Goal: Task Accomplishment & Management: Manage account settings

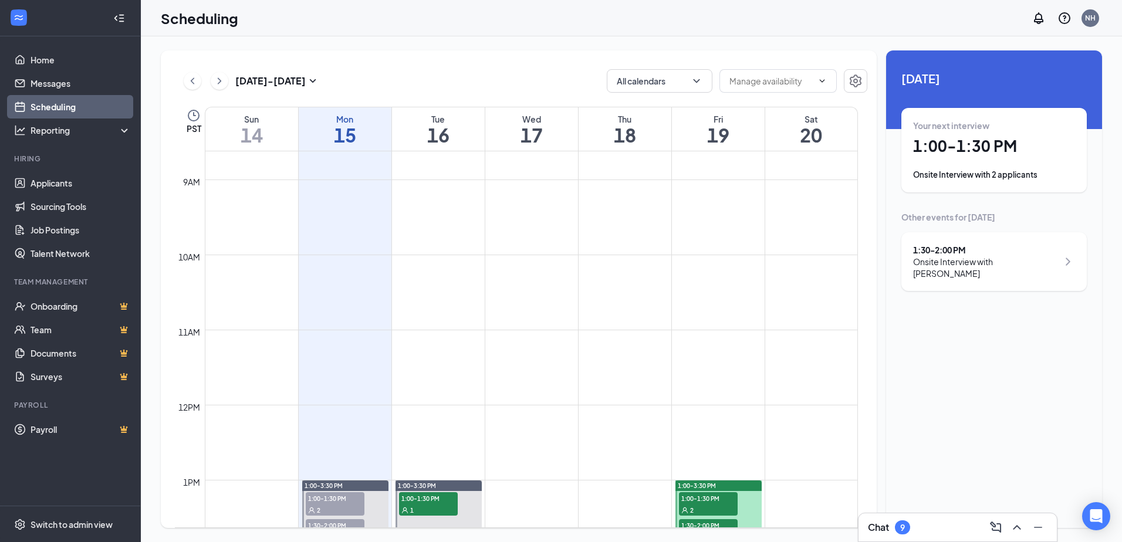
scroll to position [812, 0]
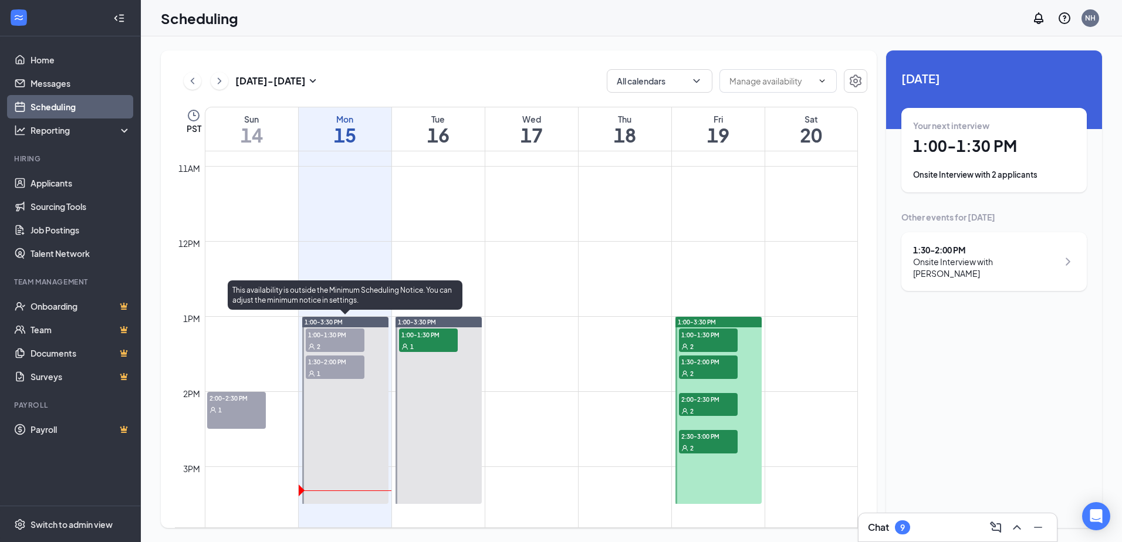
click at [329, 340] on span "1:00-1:30 PM" at bounding box center [335, 335] width 59 height 12
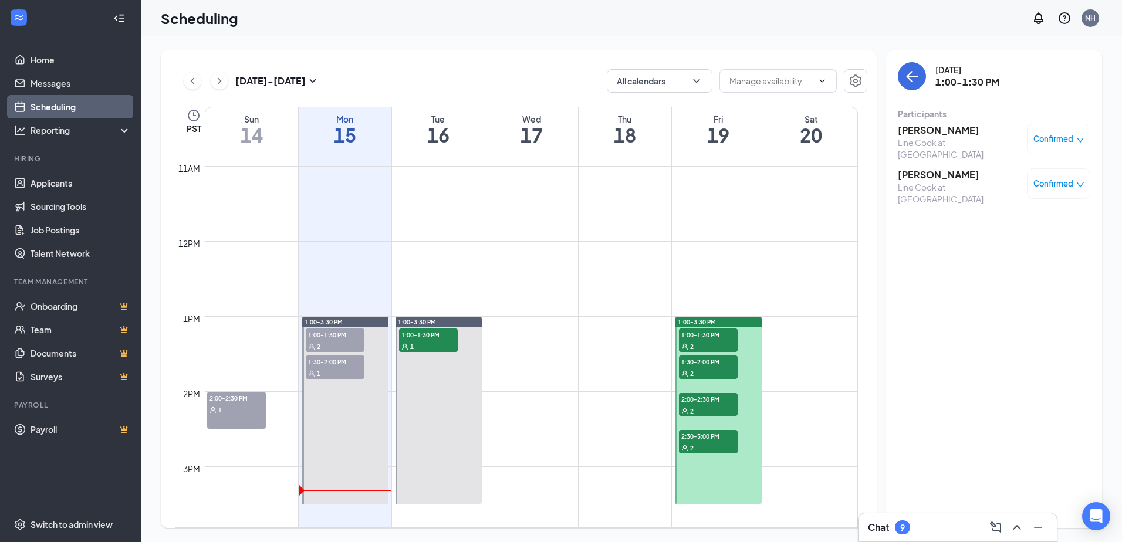
click at [1056, 137] on span "Confirmed" at bounding box center [1054, 139] width 40 height 12
click at [1024, 218] on span "Mark as no-show" at bounding box center [1024, 217] width 65 height 13
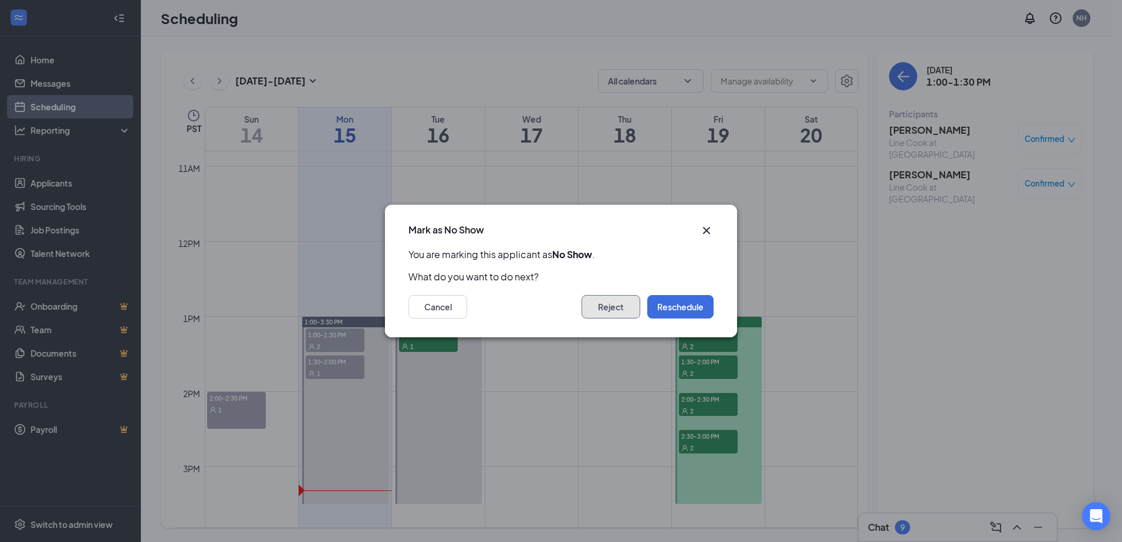
click at [609, 310] on button "Reject" at bounding box center [611, 306] width 59 height 23
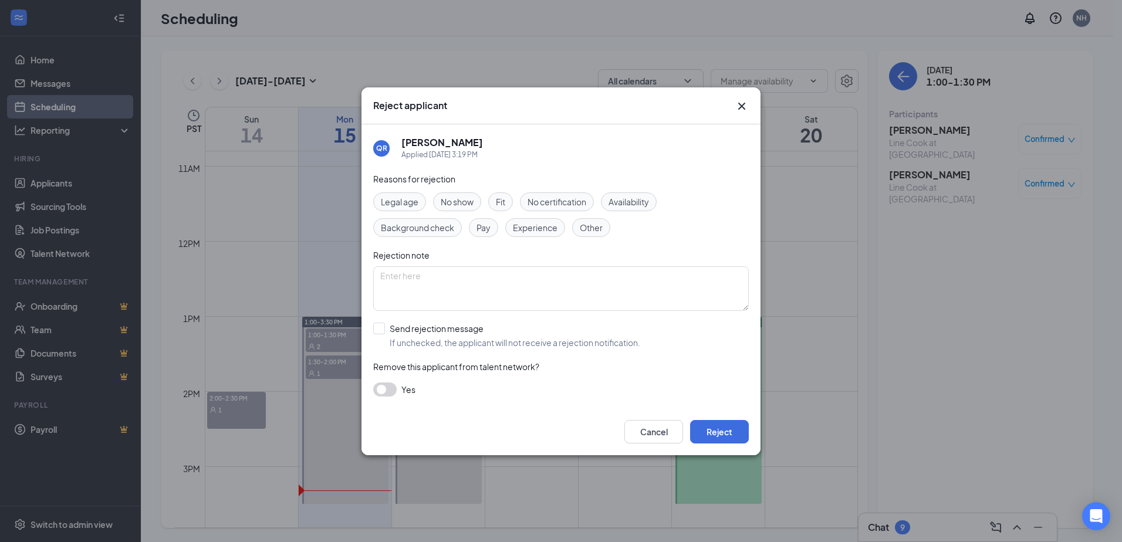
click at [455, 202] on span "No show" at bounding box center [457, 201] width 33 height 13
click at [379, 331] on input "Send rejection message If unchecked, the applicant will not receive a rejection…" at bounding box center [506, 336] width 267 height 26
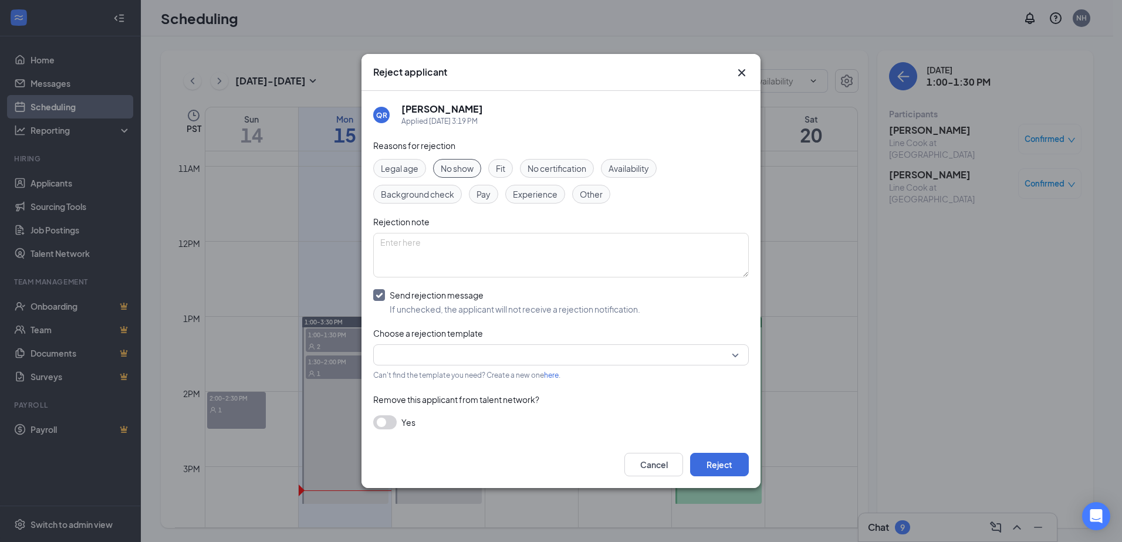
click at [377, 298] on input "Send rejection message If unchecked, the applicant will not receive a rejection…" at bounding box center [506, 302] width 267 height 26
checkbox input "false"
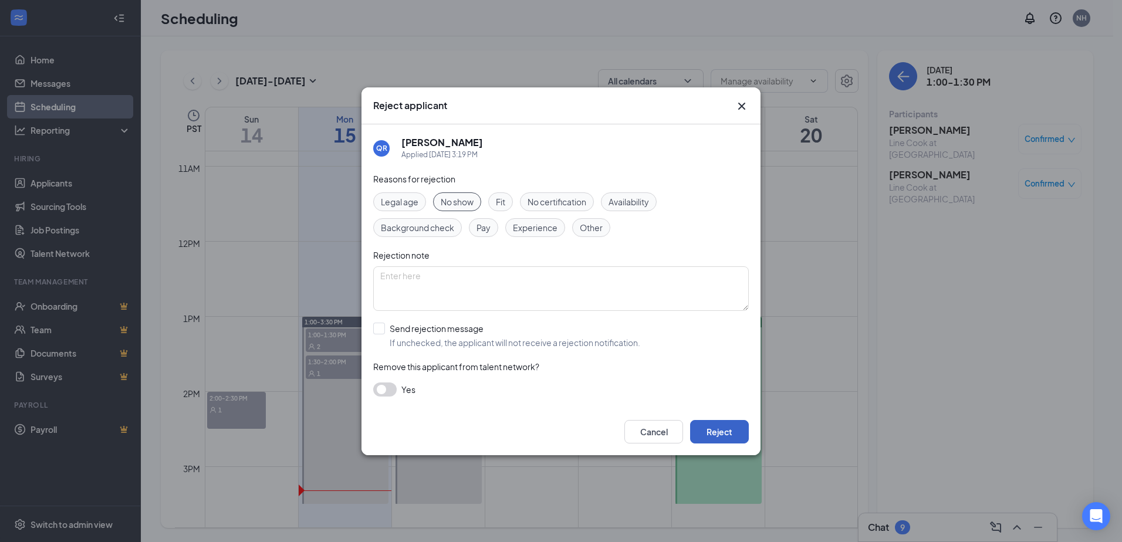
click at [716, 434] on button "Reject" at bounding box center [719, 431] width 59 height 23
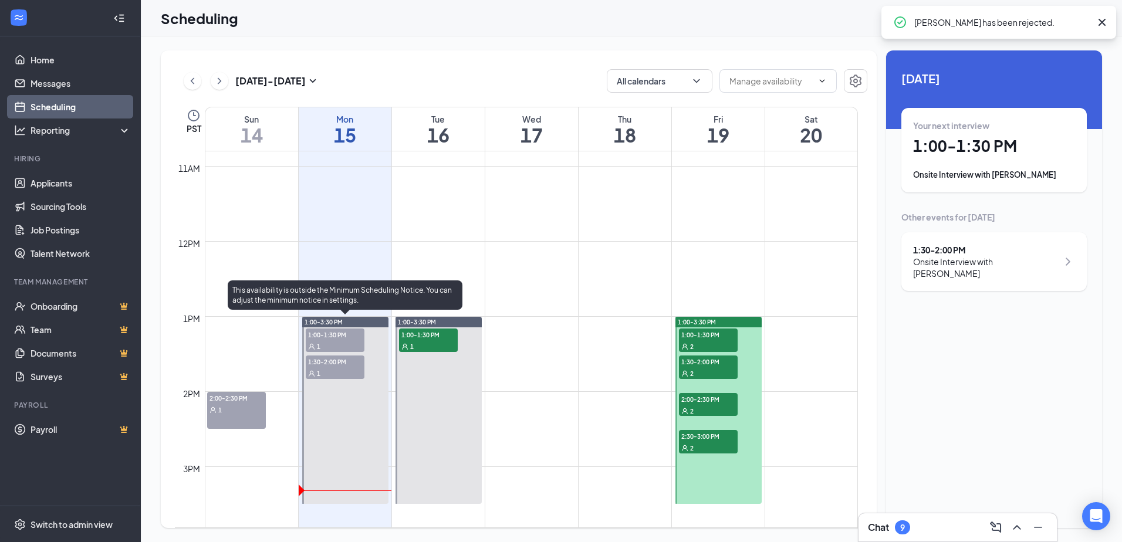
click at [333, 334] on span "1:00-1:30 PM" at bounding box center [335, 335] width 59 height 12
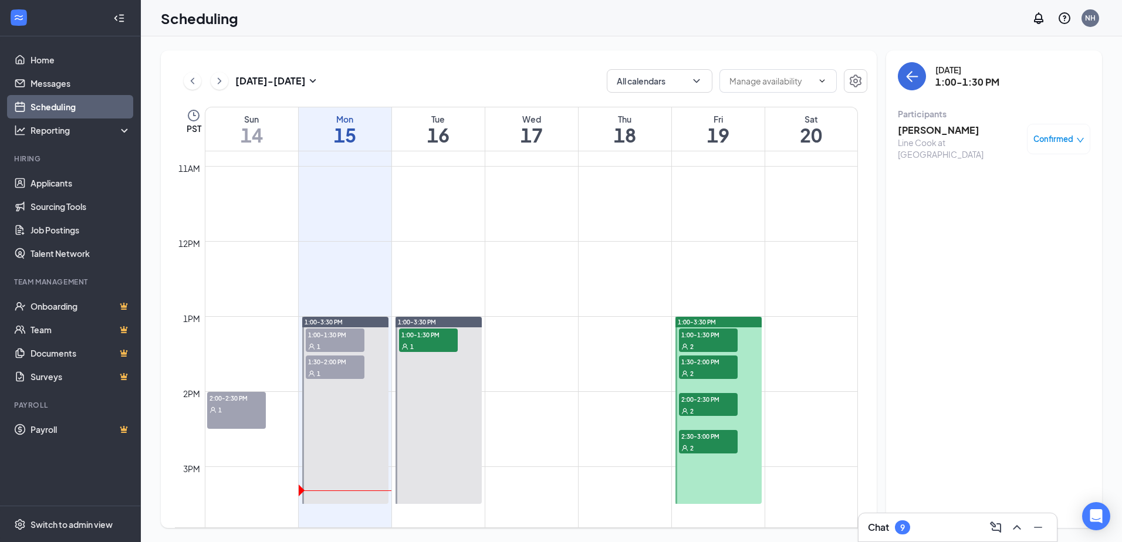
click at [1072, 141] on span "Confirmed" at bounding box center [1054, 139] width 40 height 12
click at [1025, 216] on span "Mark as no-show" at bounding box center [1024, 217] width 65 height 13
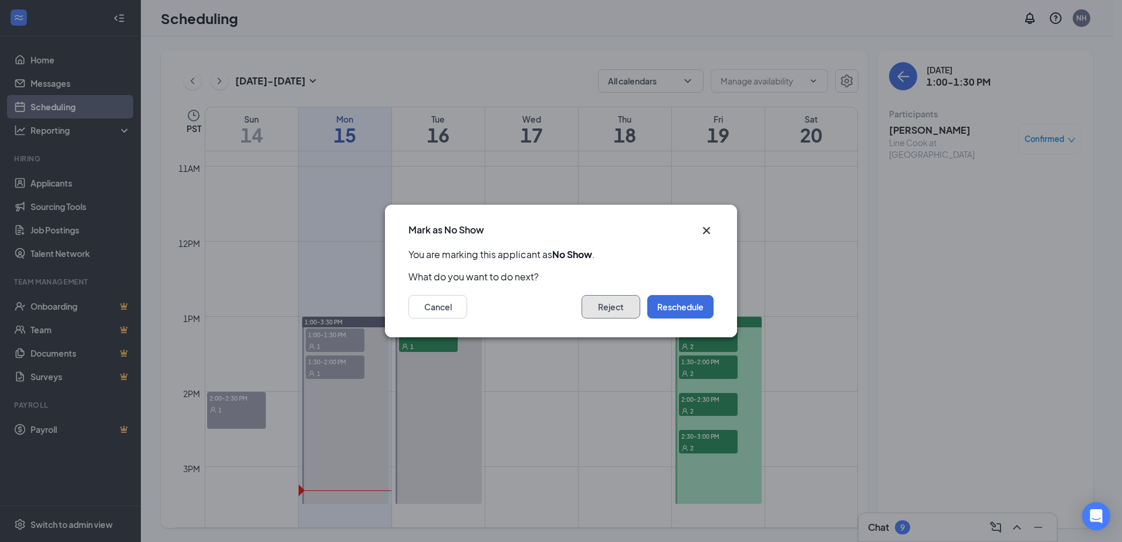
click at [616, 306] on button "Reject" at bounding box center [611, 306] width 59 height 23
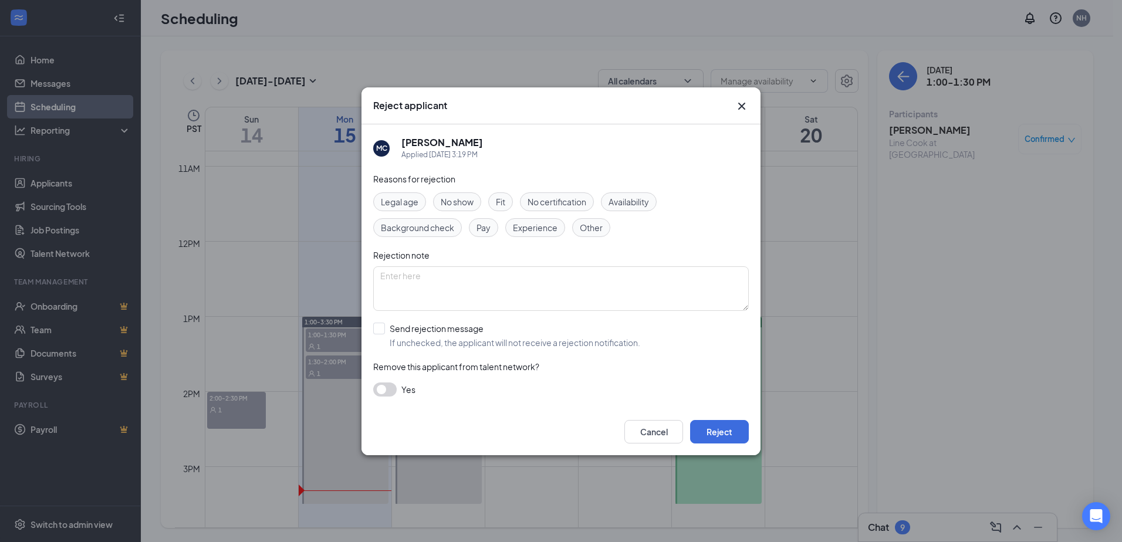
click at [466, 201] on span "No show" at bounding box center [457, 201] width 33 height 13
click at [726, 430] on button "Reject" at bounding box center [719, 431] width 59 height 23
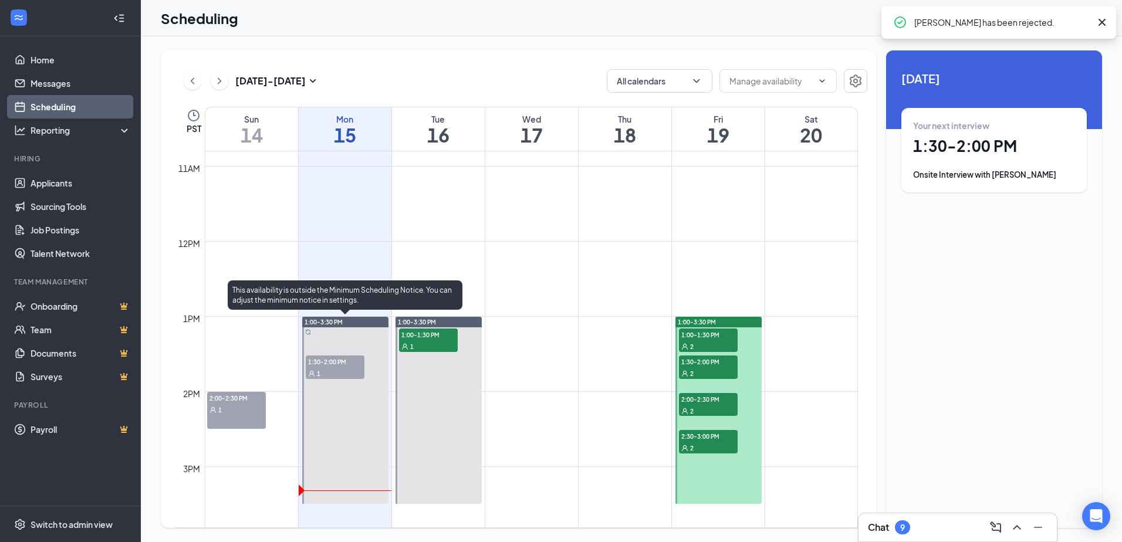
click at [340, 364] on span "1:30-2:00 PM" at bounding box center [335, 362] width 59 height 12
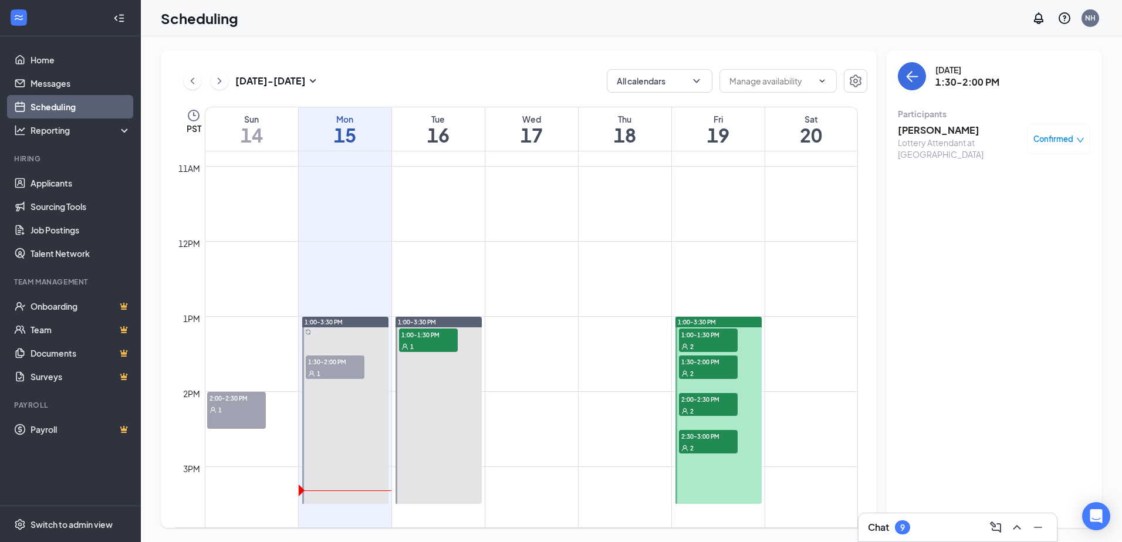
click at [708, 399] on span "2:00-2:30 PM" at bounding box center [708, 399] width 59 height 12
click at [708, 370] on div "2" at bounding box center [708, 373] width 59 height 12
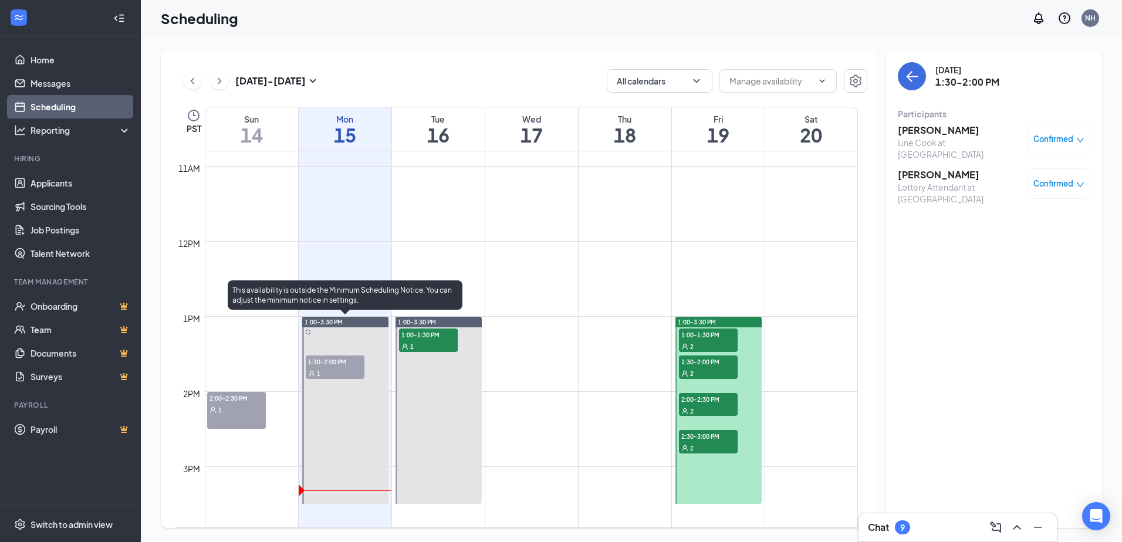
click at [333, 373] on div "1" at bounding box center [335, 373] width 59 height 12
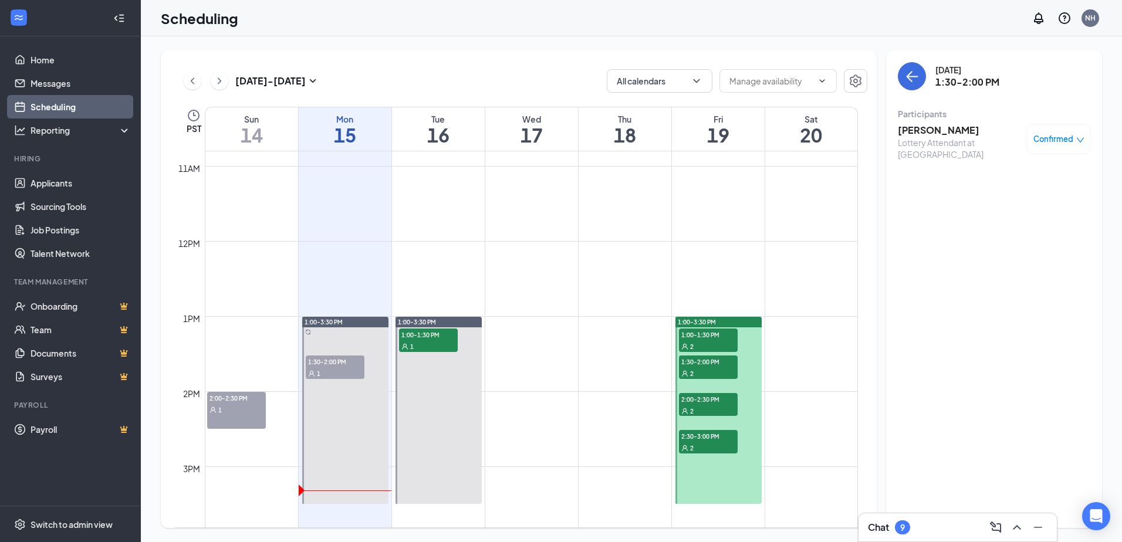
click at [1066, 139] on span "Confirmed" at bounding box center [1054, 139] width 40 height 12
click at [1029, 216] on span "Mark as no-show" at bounding box center [1024, 217] width 65 height 13
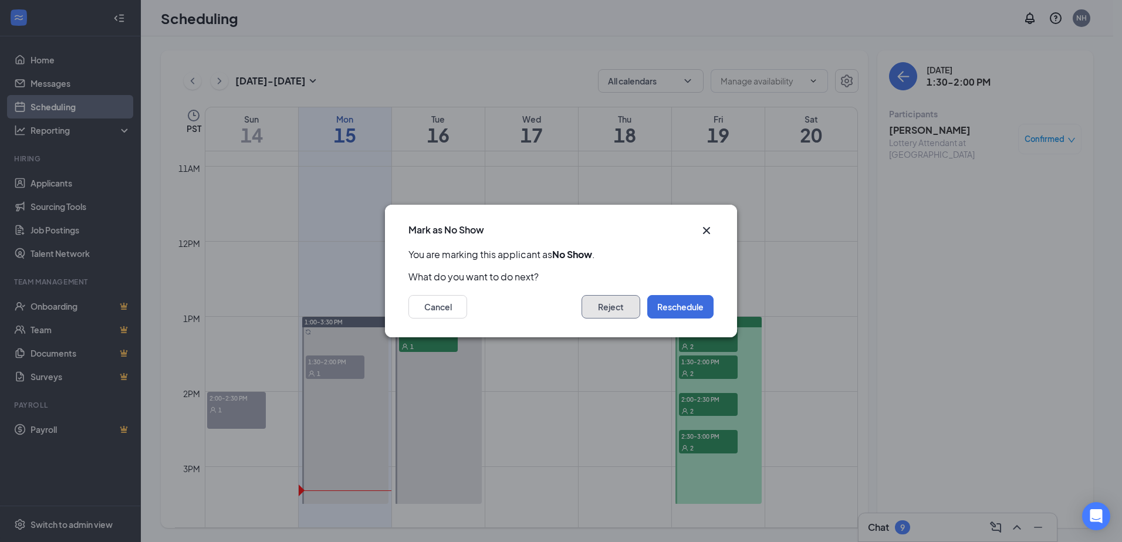
click at [608, 307] on button "Reject" at bounding box center [611, 306] width 59 height 23
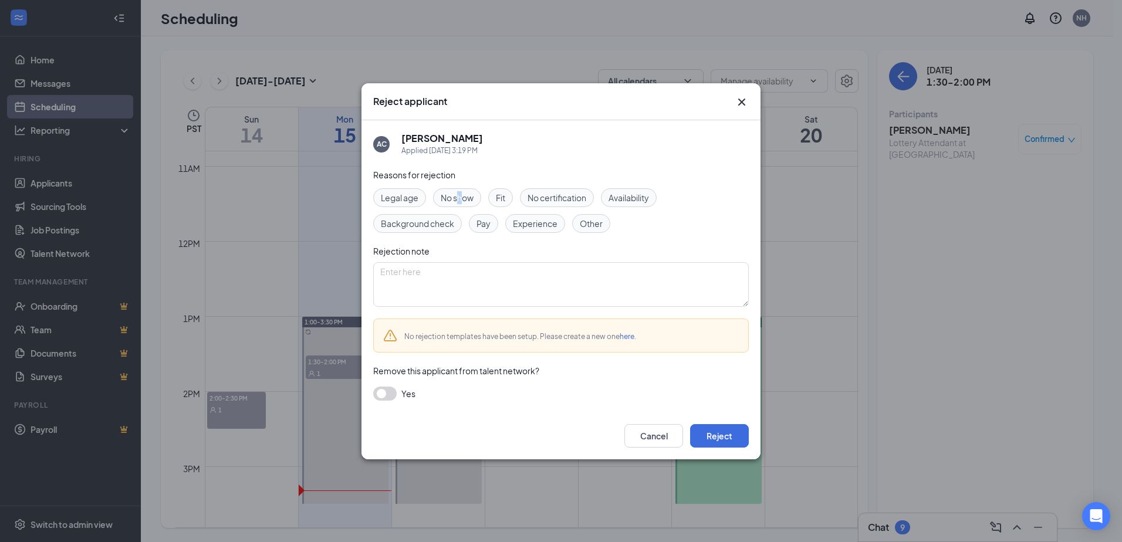
click at [460, 198] on span "No show" at bounding box center [457, 197] width 33 height 13
click at [725, 436] on button "Reject" at bounding box center [719, 435] width 59 height 23
